Goal: Task Accomplishment & Management: Manage account settings

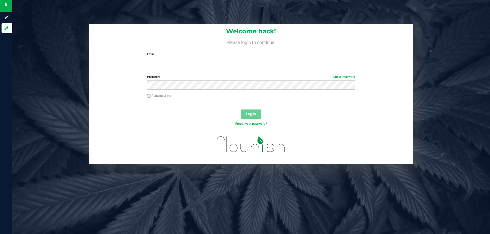
click at [186, 65] on input "Email" at bounding box center [251, 62] width 208 height 9
type input "[EMAIL_ADDRESS][DOMAIN_NAME]"
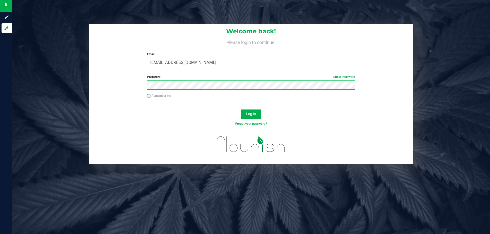
click at [241, 110] on button "Log In" at bounding box center [251, 114] width 20 height 9
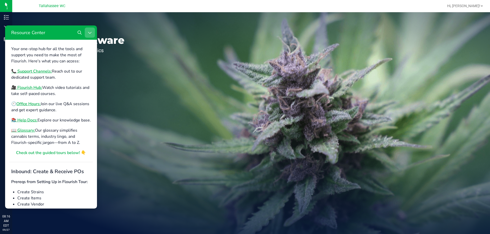
click at [91, 30] on button "Close Resource Center" at bounding box center [90, 33] width 10 height 10
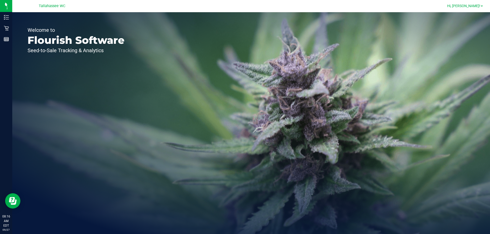
click at [481, 4] on link "Hi, [PERSON_NAME]!" at bounding box center [465, 5] width 40 height 5
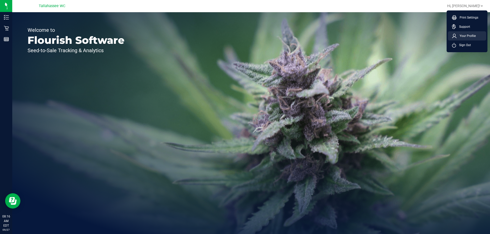
click at [468, 36] on span "Your Profile" at bounding box center [465, 35] width 19 height 5
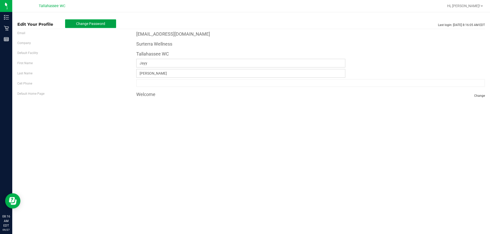
click at [80, 22] on span "Change Password" at bounding box center [90, 24] width 29 height 4
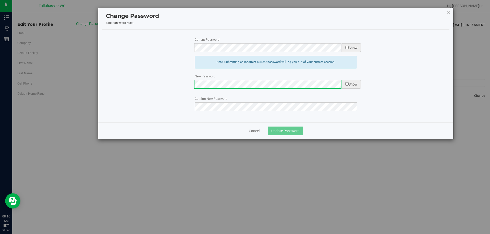
click at [242, 83] on div "Current Password Show Note: Submitting an incorrect current password will log y…" at bounding box center [275, 76] width 347 height 93
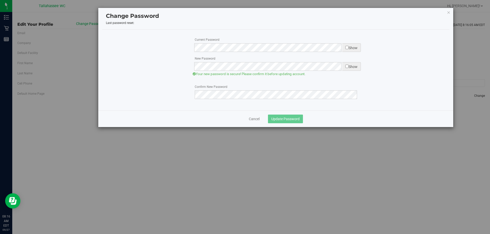
click at [352, 65] on span "Show" at bounding box center [351, 66] width 19 height 9
click at [345, 65] on input "checkbox" at bounding box center [346, 66] width 3 height 3
checkbox input "false"
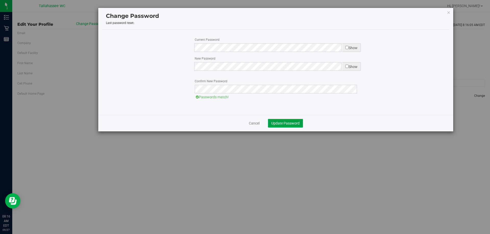
click at [290, 122] on span "Update Password" at bounding box center [285, 123] width 28 height 4
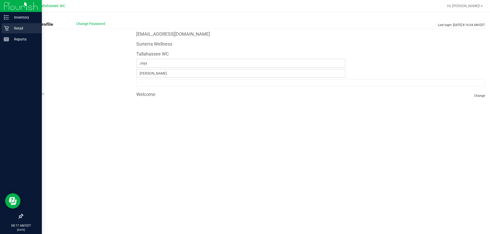
click at [7, 28] on icon at bounding box center [6, 28] width 5 height 5
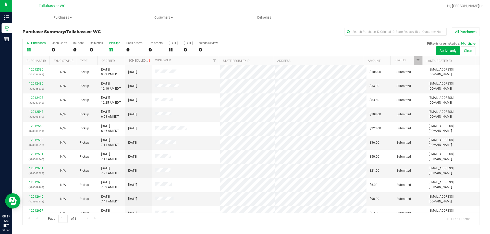
click at [118, 47] on div "11" at bounding box center [114, 50] width 11 height 6
click at [0, 0] on input "PickUps 11" at bounding box center [0, 0] width 0 height 0
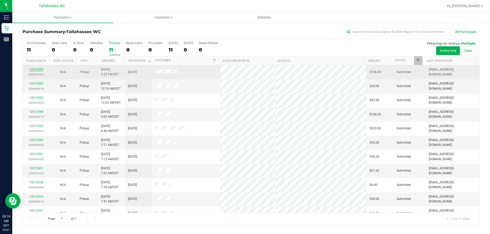
click at [40, 71] on link "12012395" at bounding box center [36, 70] width 14 height 4
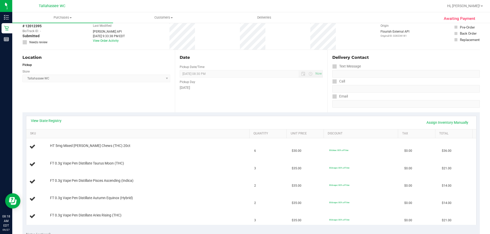
scroll to position [57, 0]
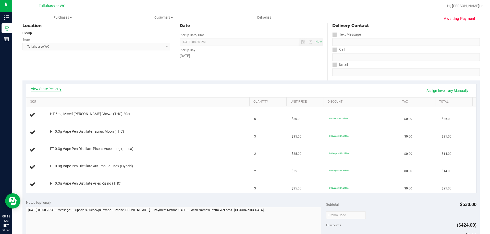
click at [58, 88] on link "View State Registry" at bounding box center [46, 89] width 31 height 5
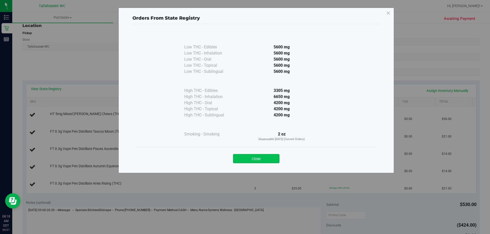
click at [269, 159] on button "Close" at bounding box center [256, 158] width 46 height 9
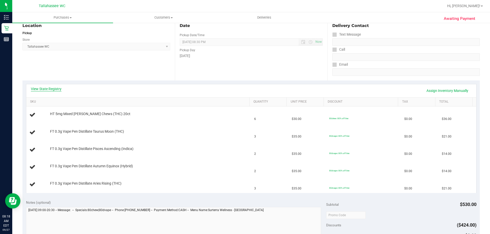
click at [57, 89] on link "View State Registry" at bounding box center [46, 89] width 31 height 5
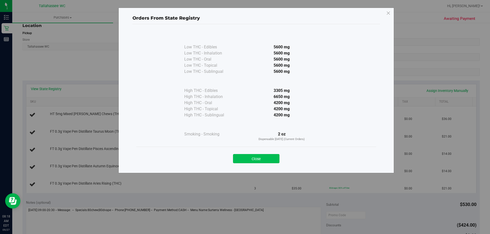
click at [270, 162] on button "Close" at bounding box center [256, 158] width 46 height 9
